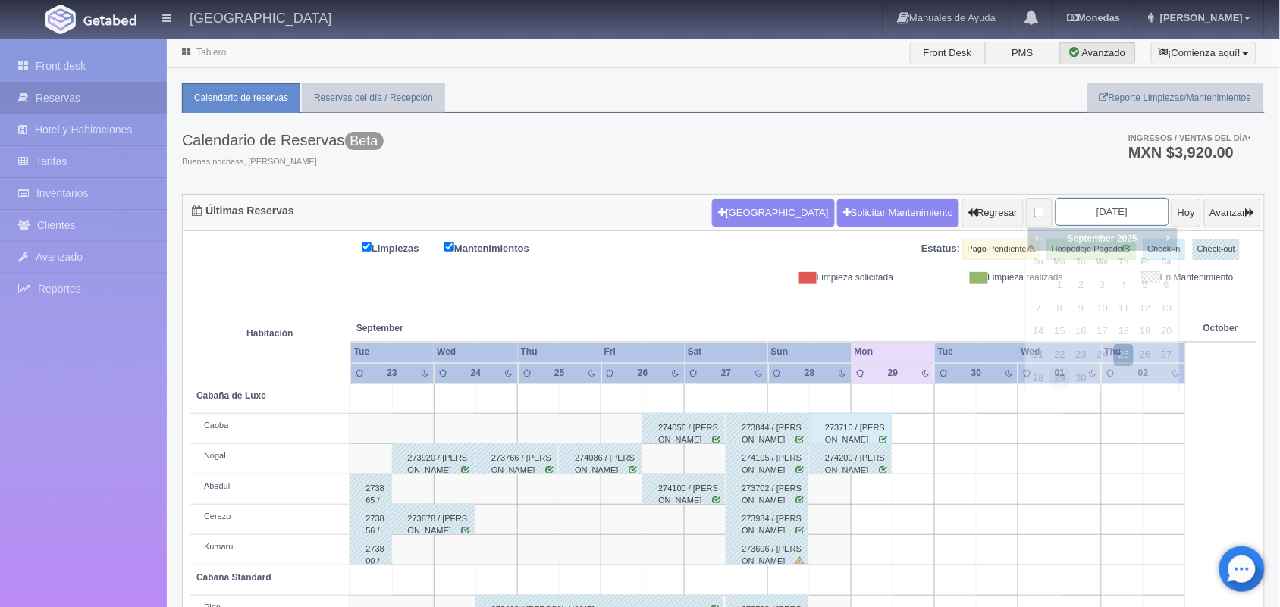
click at [1120, 214] on input "2025-09-25" at bounding box center [1112, 212] width 114 height 28
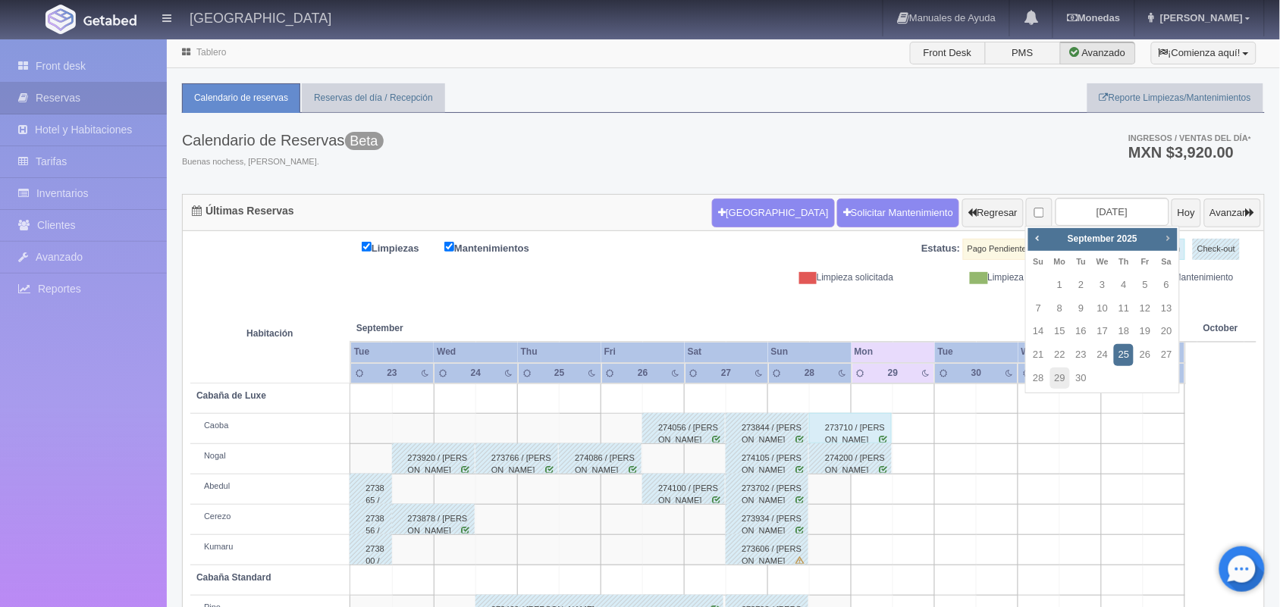
click at [1169, 237] on span "Next" at bounding box center [1167, 238] width 12 height 12
click at [1165, 327] on link "18" at bounding box center [1167, 332] width 20 height 22
type input "2025-10-18"
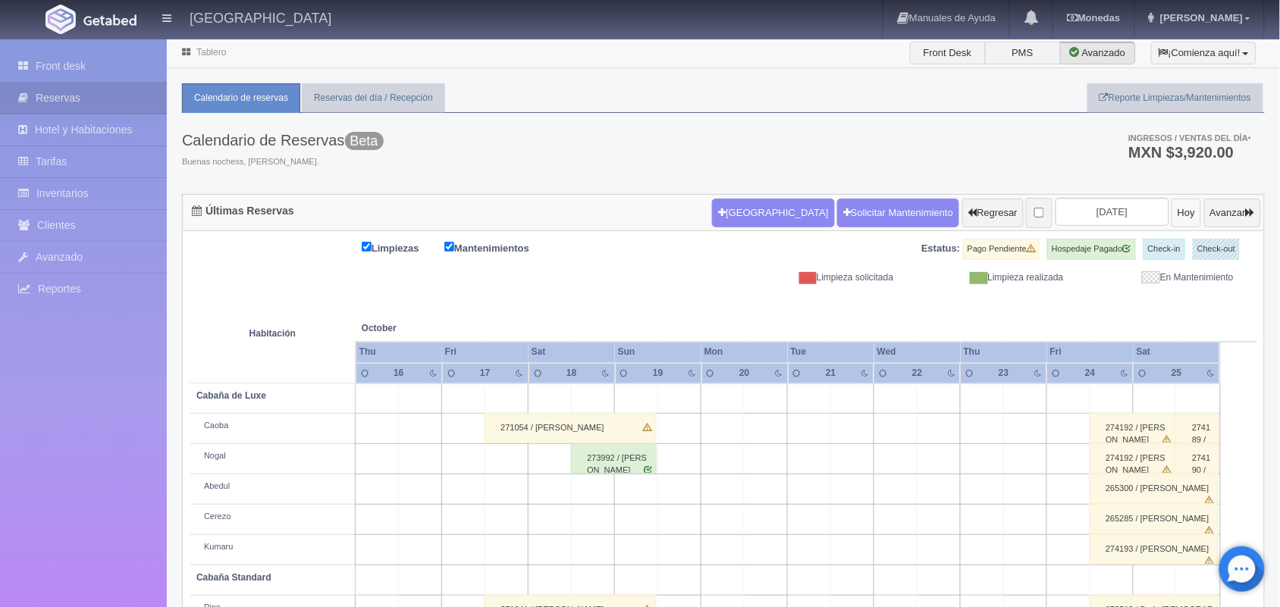
click at [1171, 209] on button "Hoy" at bounding box center [1186, 213] width 30 height 29
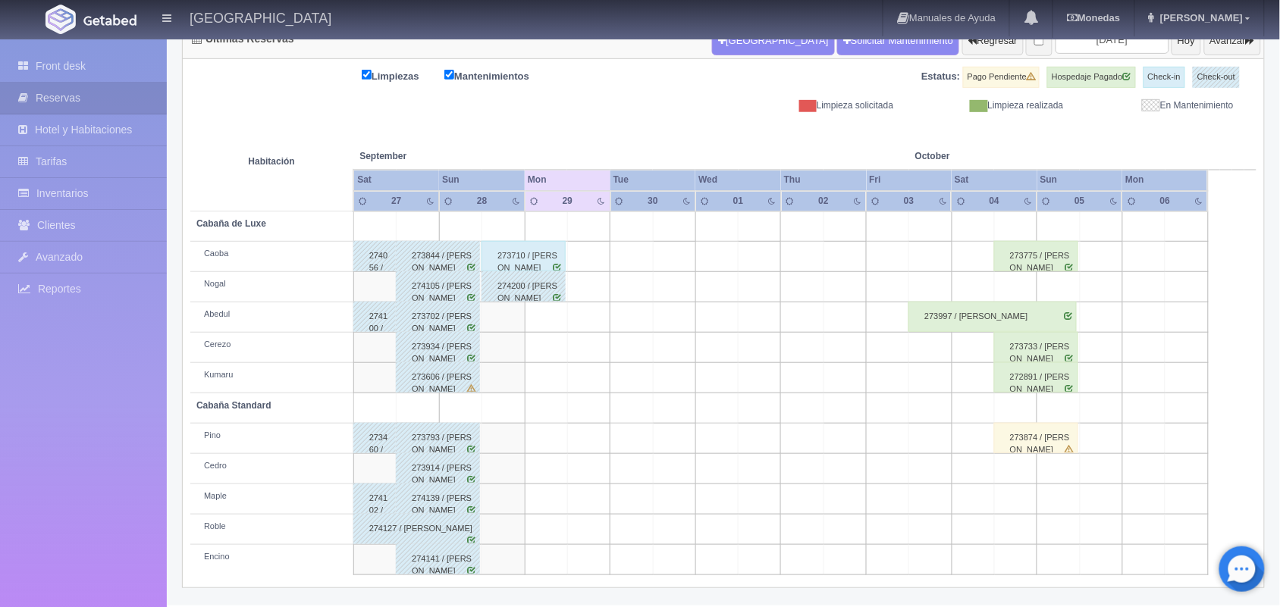
scroll to position [172, 0]
click at [505, 243] on div "273710 / [PERSON_NAME]" at bounding box center [523, 256] width 84 height 30
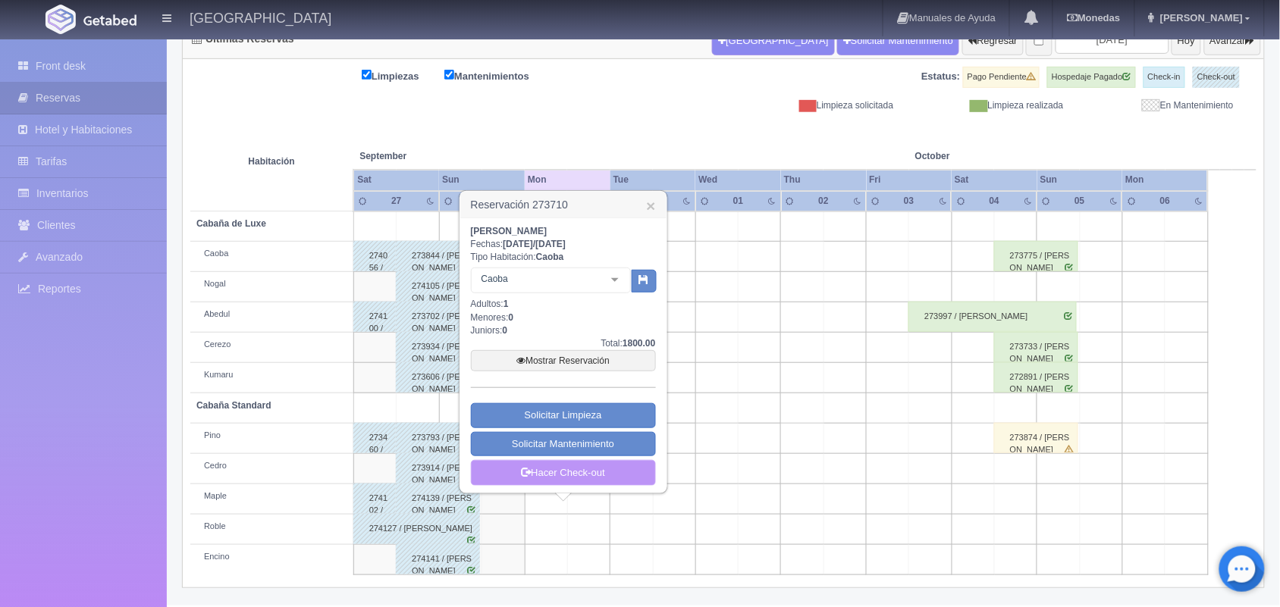
click at [577, 475] on link "Hacer Check-out" at bounding box center [563, 473] width 185 height 26
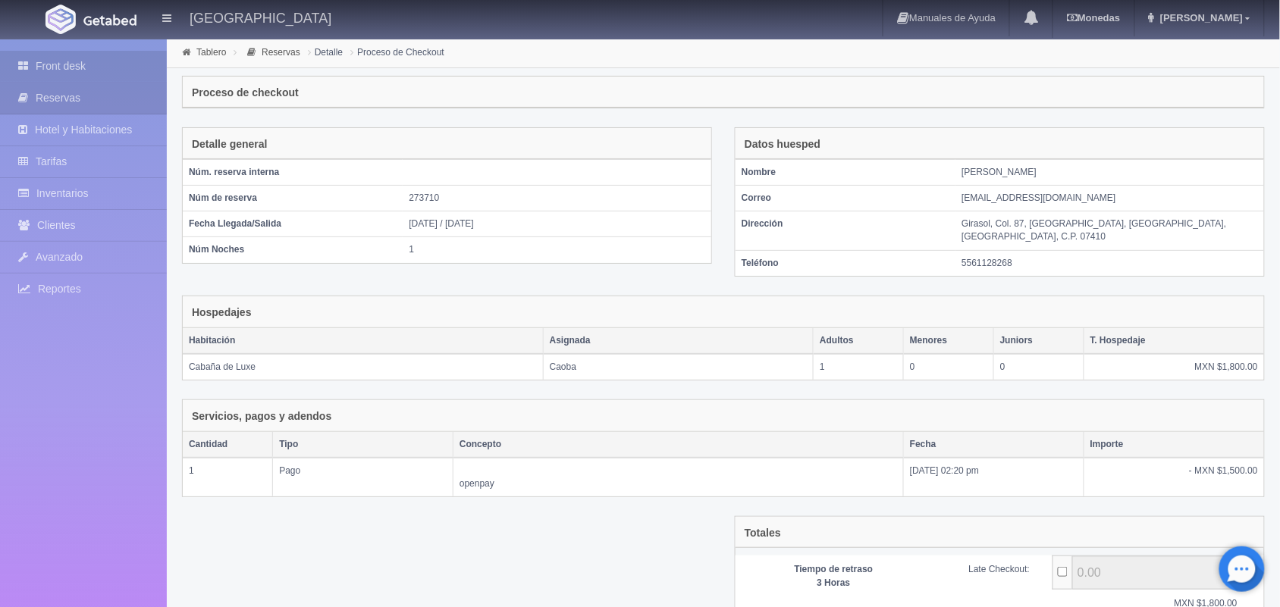
click at [112, 63] on link "Front desk" at bounding box center [83, 66] width 167 height 31
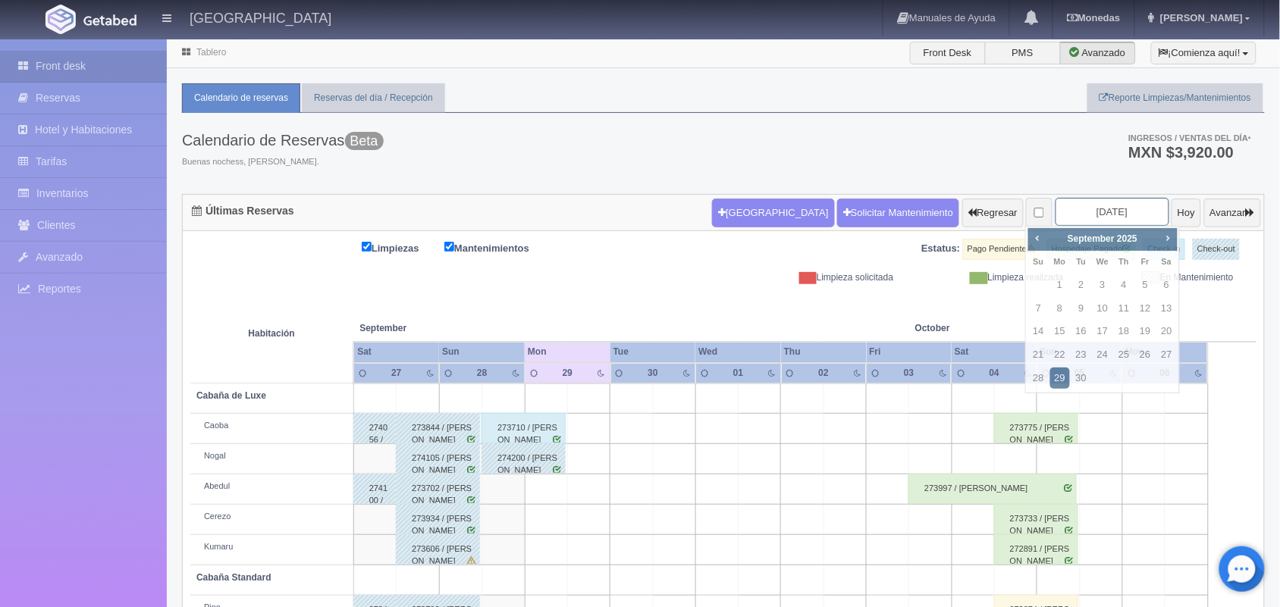
click at [1077, 215] on input "2025-09-29" at bounding box center [1112, 212] width 114 height 28
click at [1145, 334] on link "19" at bounding box center [1145, 332] width 20 height 22
type input "[DATE]"
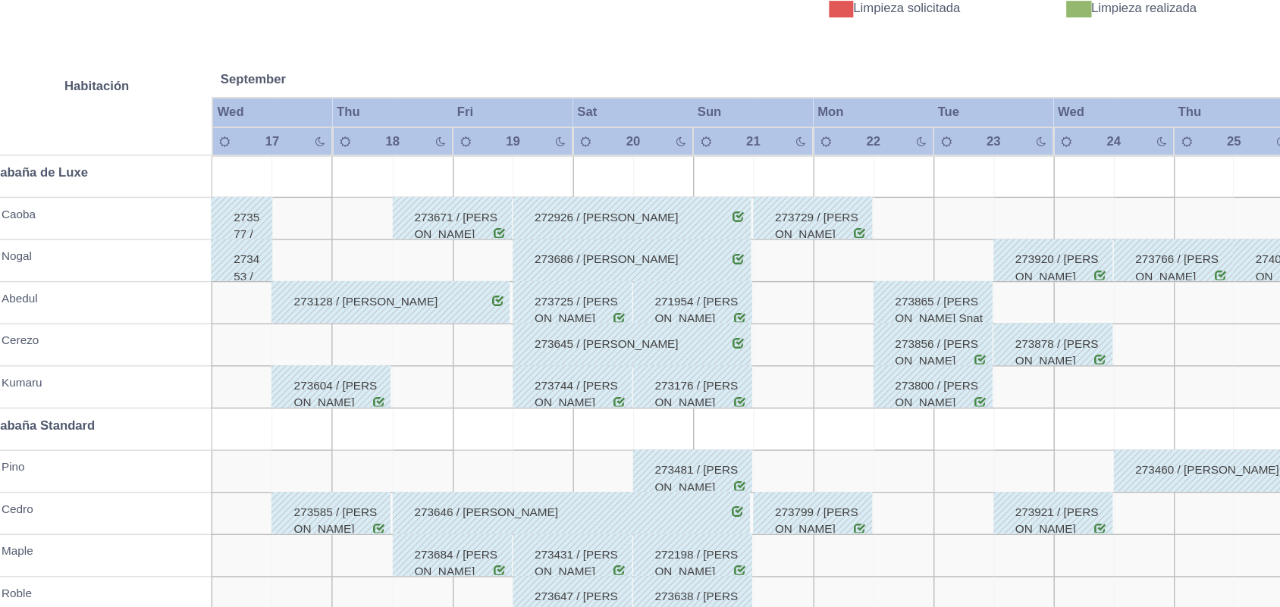
scroll to position [172, 0]
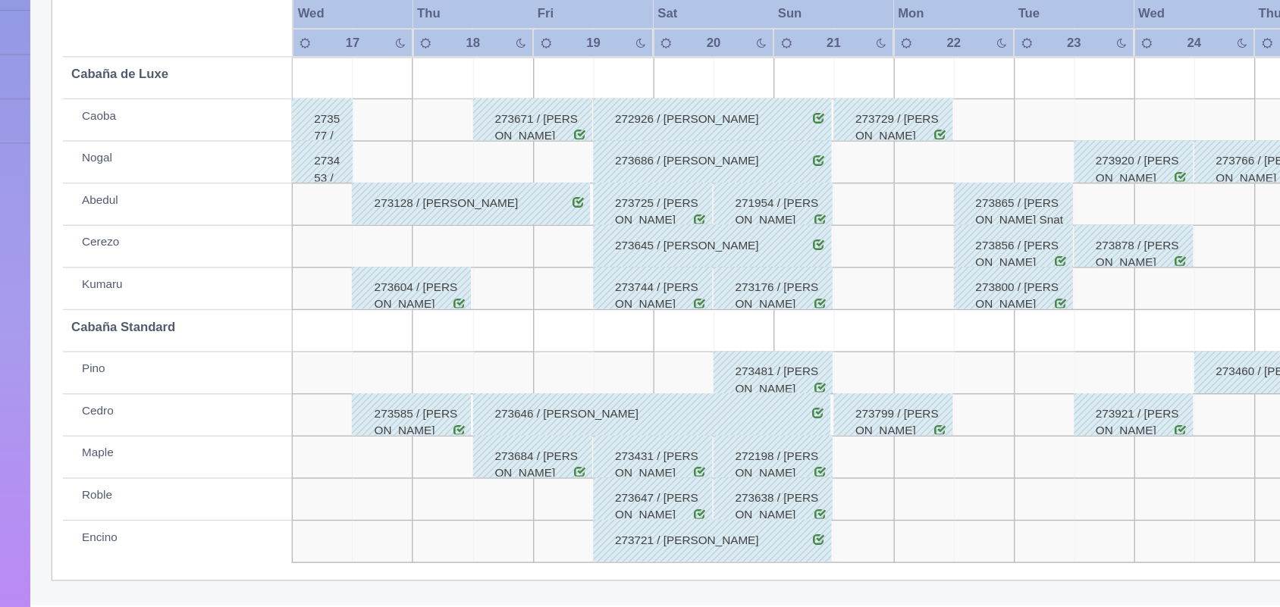
click at [548, 501] on div "273684 / Joel Armando Luna Ojeda" at bounding box center [528, 499] width 86 height 30
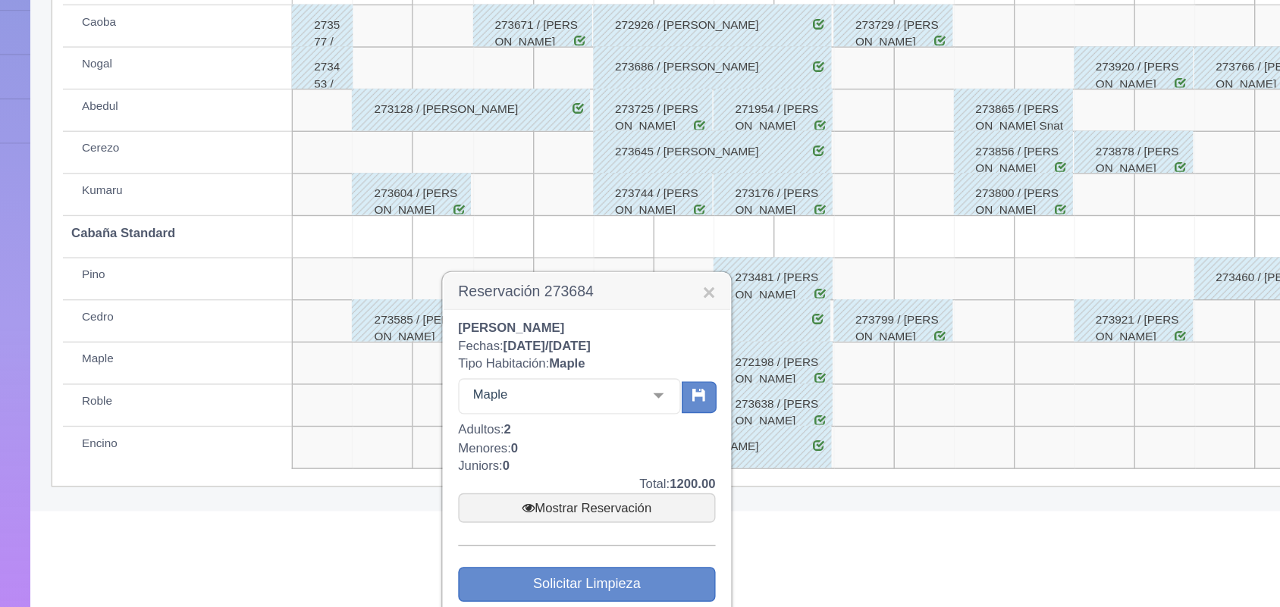
scroll to position [240, 0]
click at [565, 536] on link "Mostrar Reservación" at bounding box center [567, 535] width 185 height 21
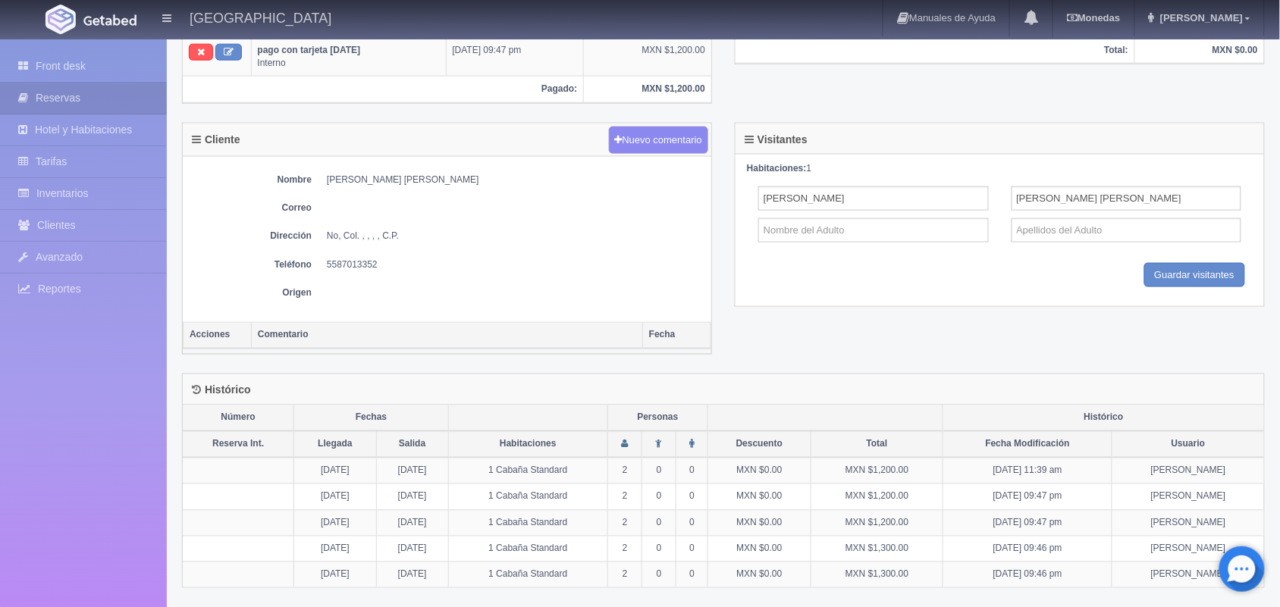
scroll to position [532, 0]
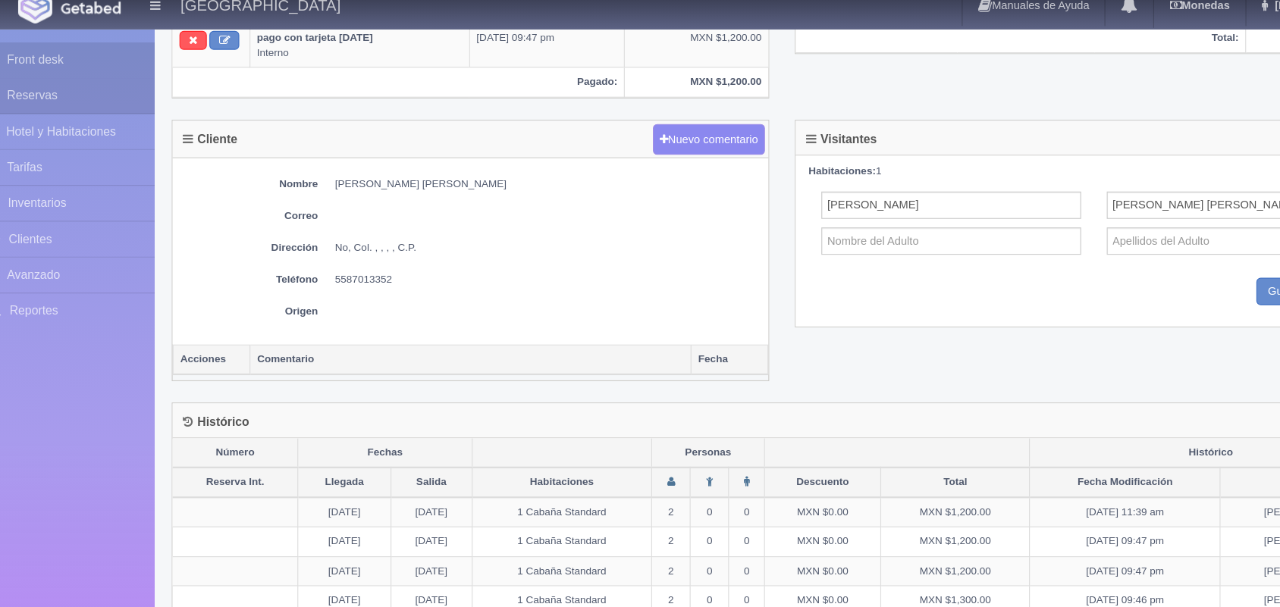
click at [86, 70] on link "Front desk" at bounding box center [83, 66] width 167 height 31
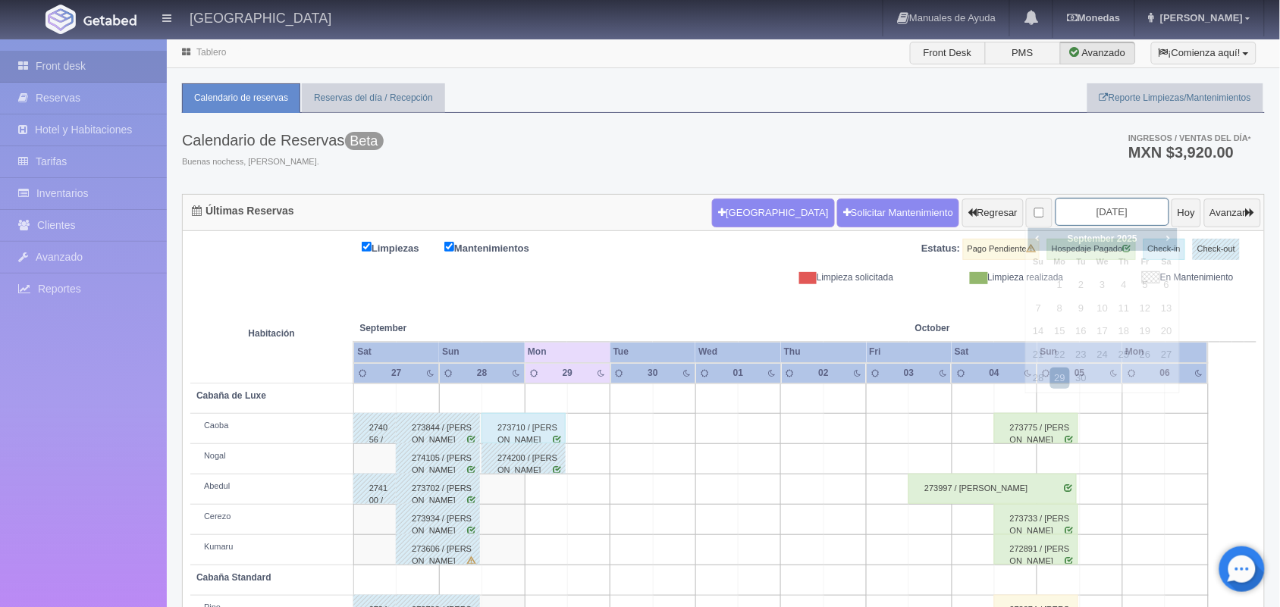
click at [1070, 221] on input "2025-09-29" at bounding box center [1112, 212] width 114 height 28
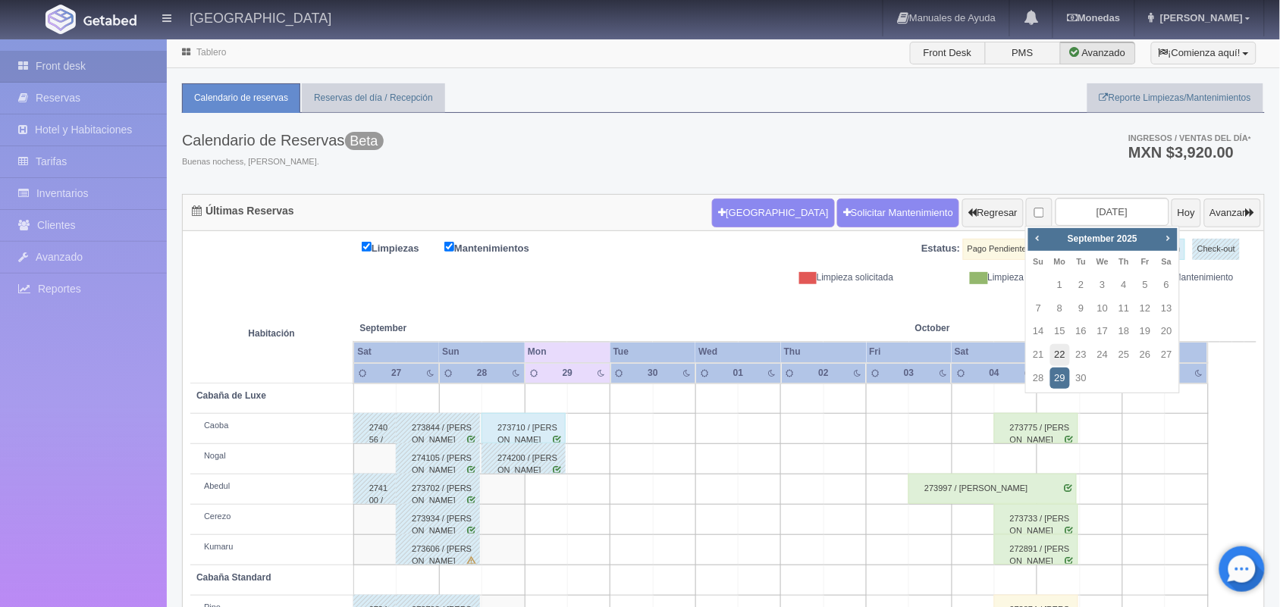
click at [1060, 352] on link "22" at bounding box center [1060, 355] width 20 height 22
type input "[DATE]"
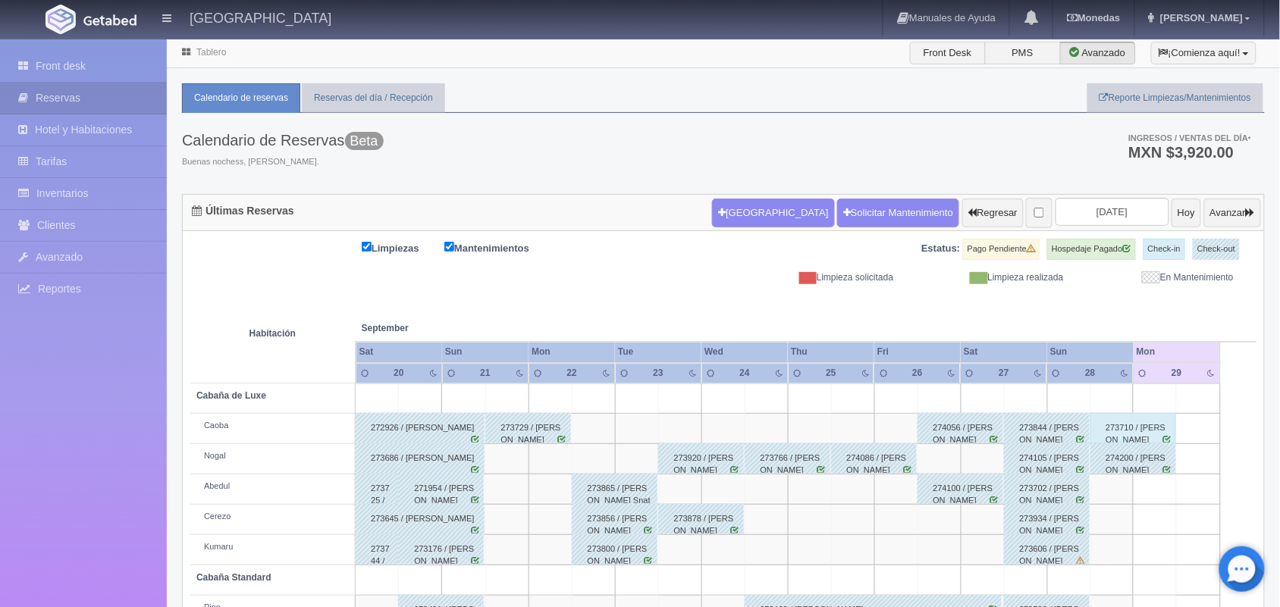
scroll to position [172, 0]
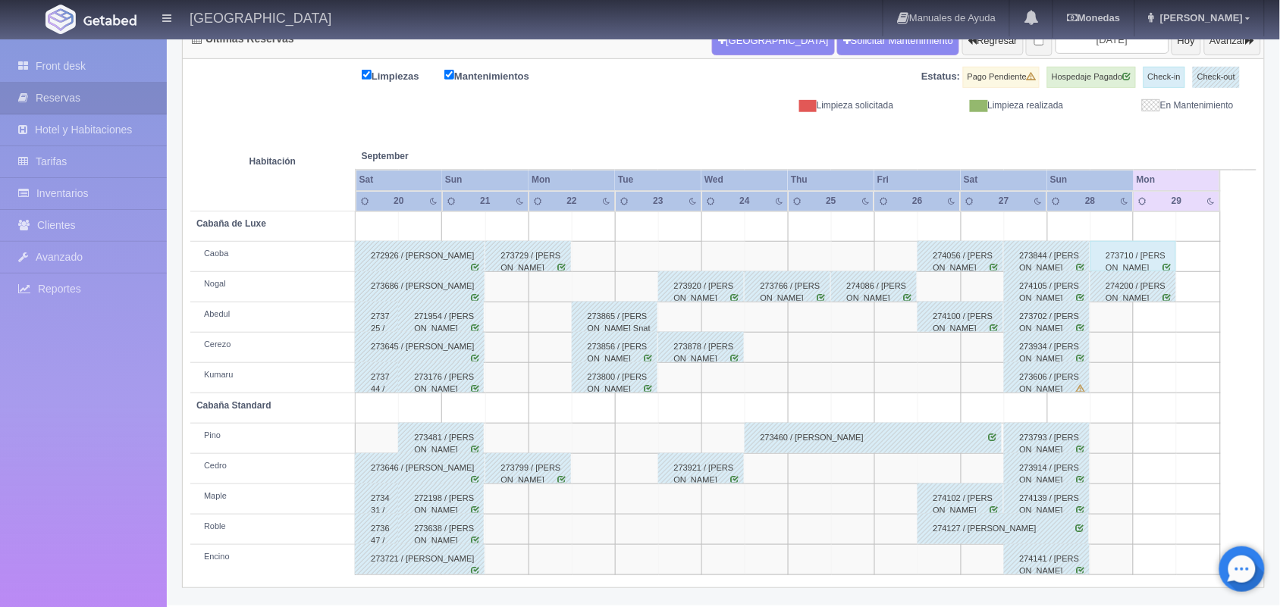
click at [713, 347] on div "273878 / [PERSON_NAME]" at bounding box center [701, 347] width 86 height 30
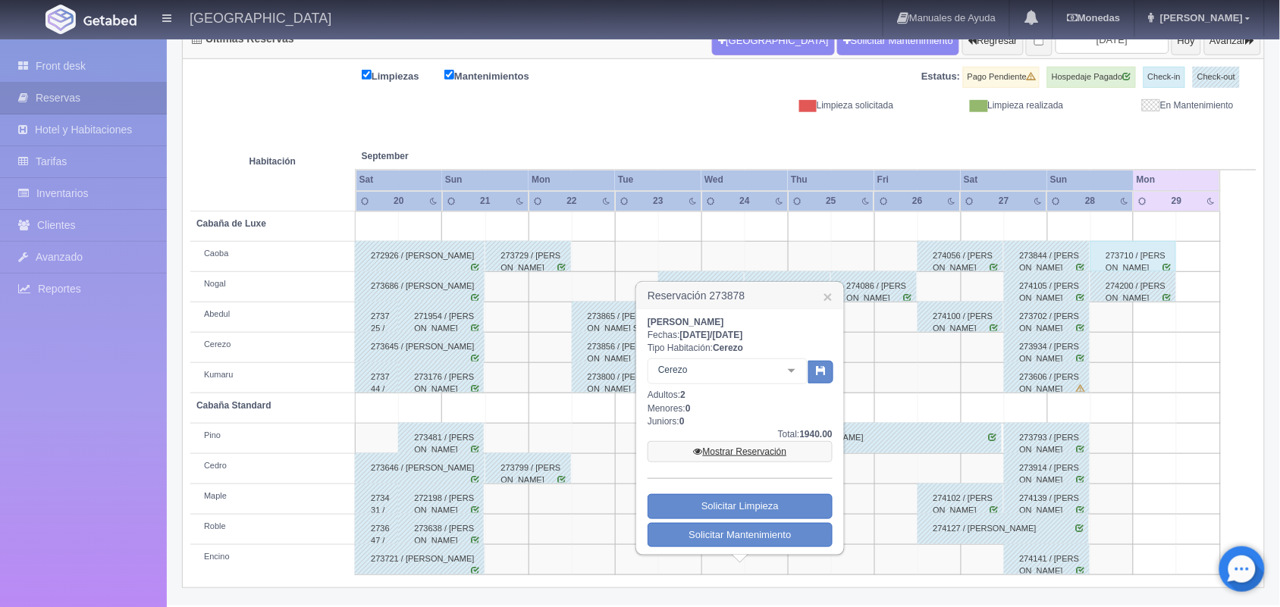
click at [744, 448] on link "Mostrar Reservación" at bounding box center [739, 451] width 185 height 21
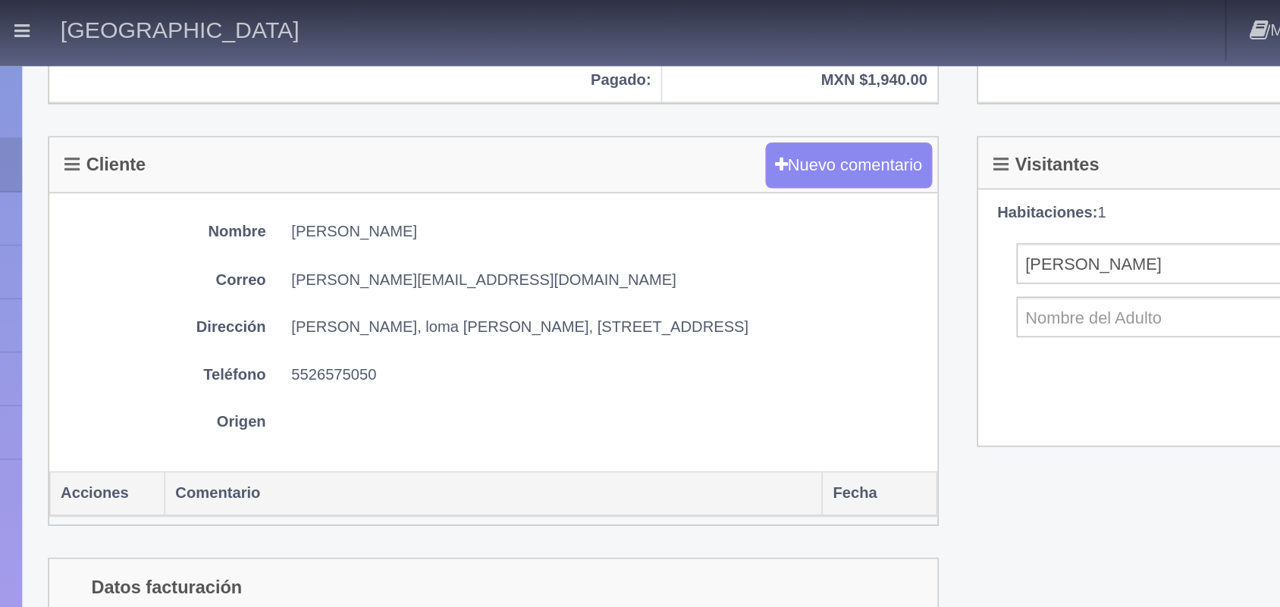
scroll to position [630, 0]
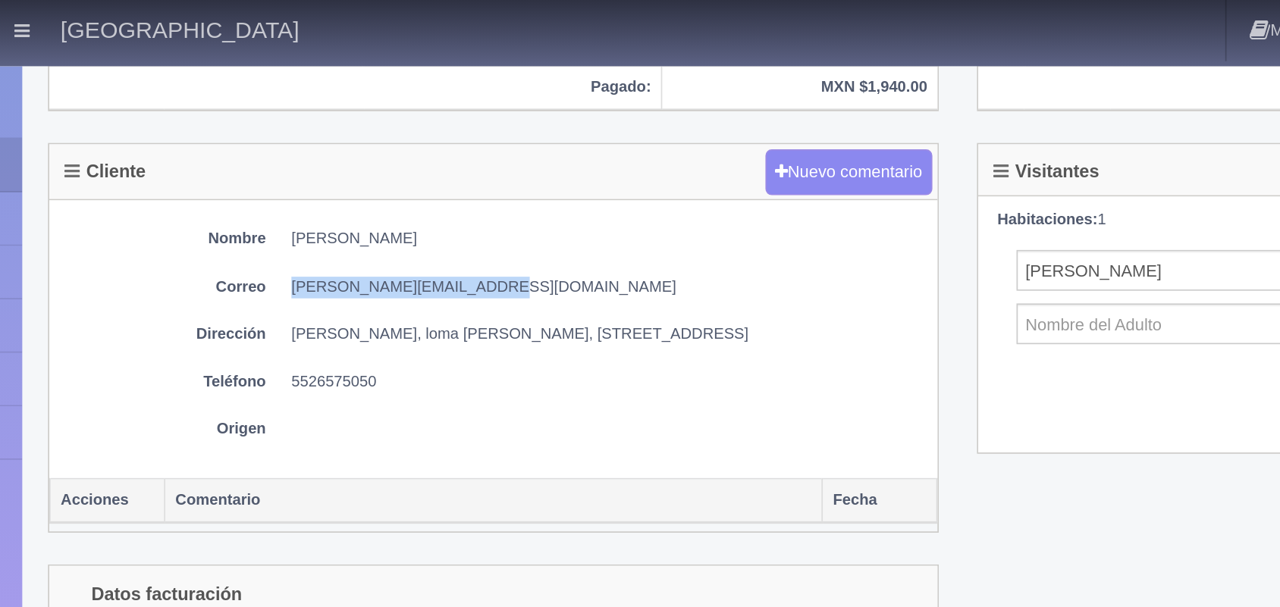
drag, startPoint x: 326, startPoint y: 176, endPoint x: 429, endPoint y: 175, distance: 103.1
click at [429, 175] on dd "[PERSON_NAME][EMAIL_ADDRESS][DOMAIN_NAME]" at bounding box center [515, 170] width 377 height 13
copy dd "Eli.ji.ma.al.92@gmail.com"
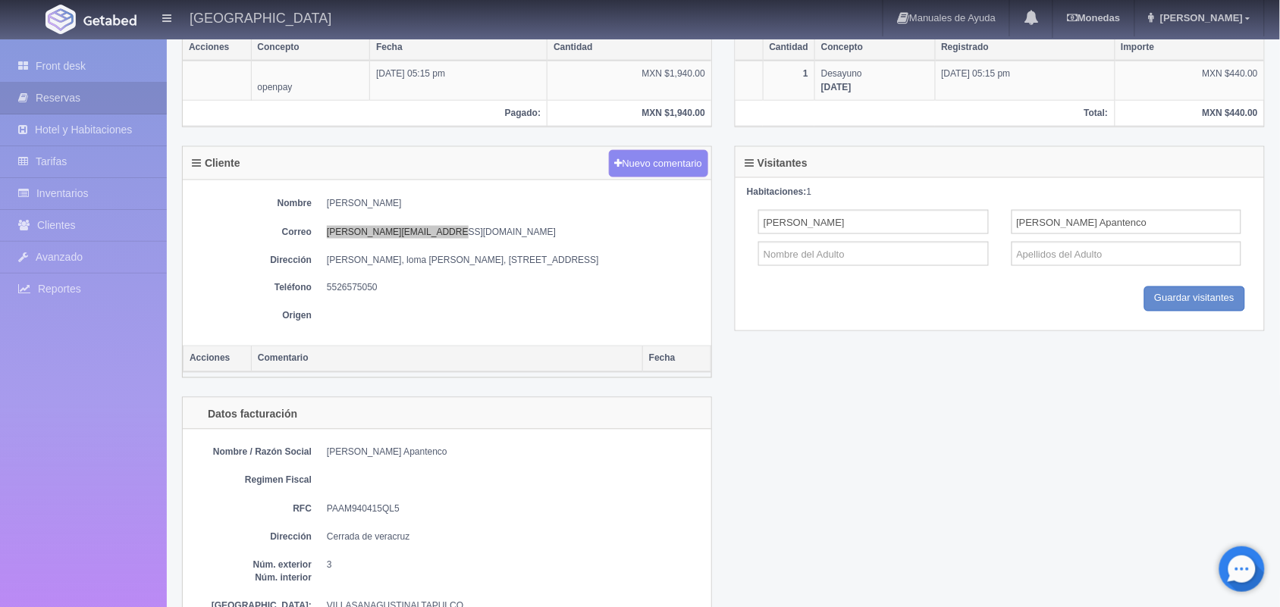
scroll to position [565, 0]
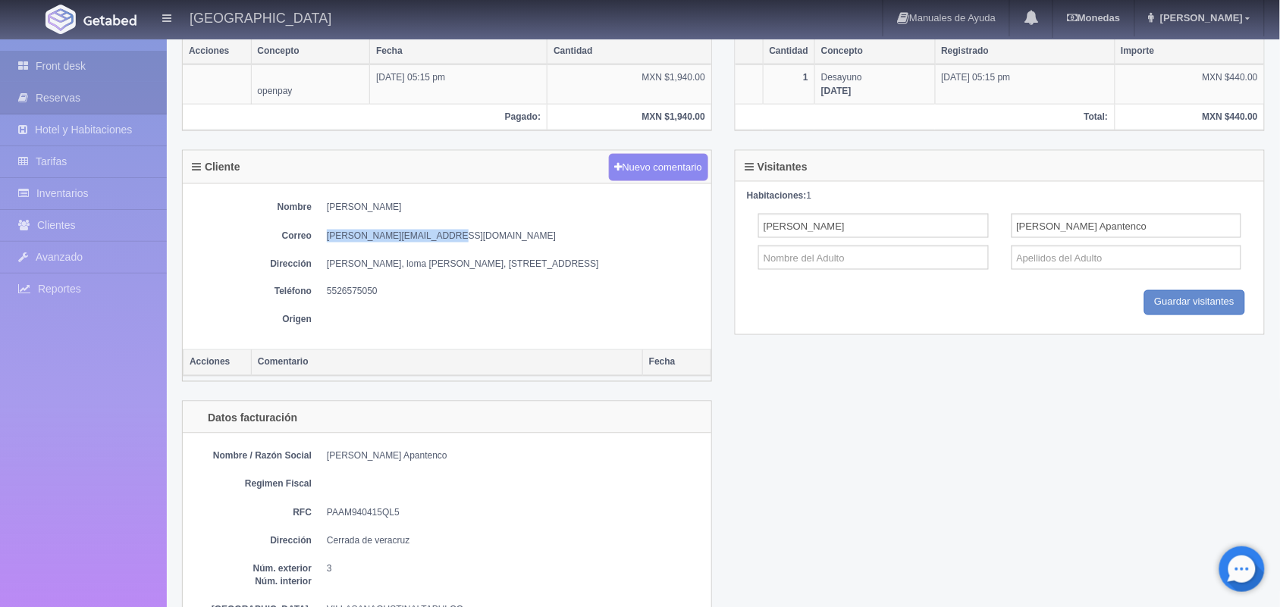
click at [74, 65] on link "Front desk" at bounding box center [83, 66] width 167 height 31
